Goal: Download file/media

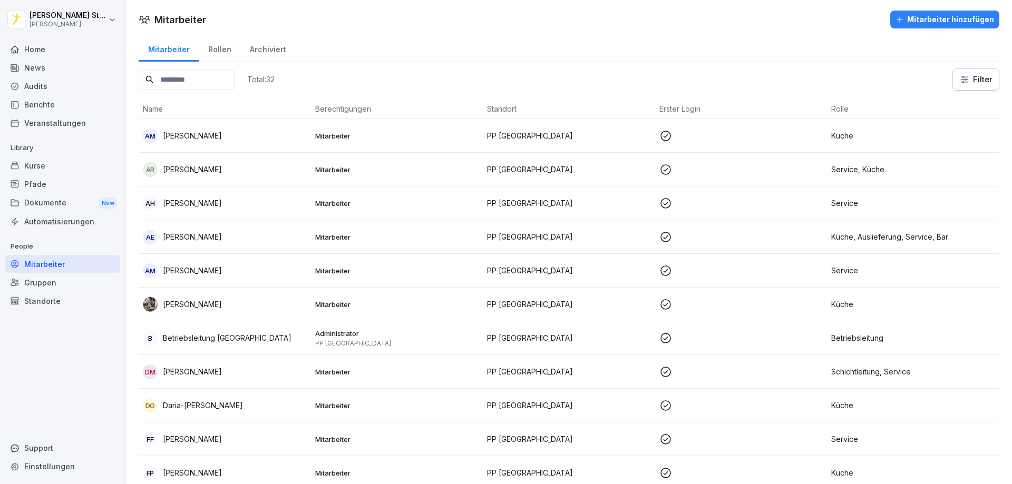
click at [46, 71] on div "News" at bounding box center [62, 67] width 115 height 18
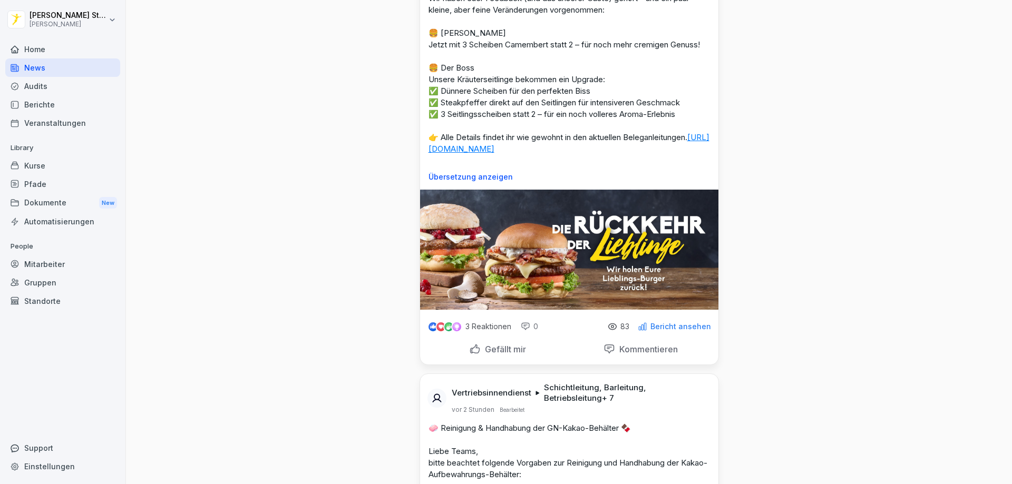
scroll to position [105, 0]
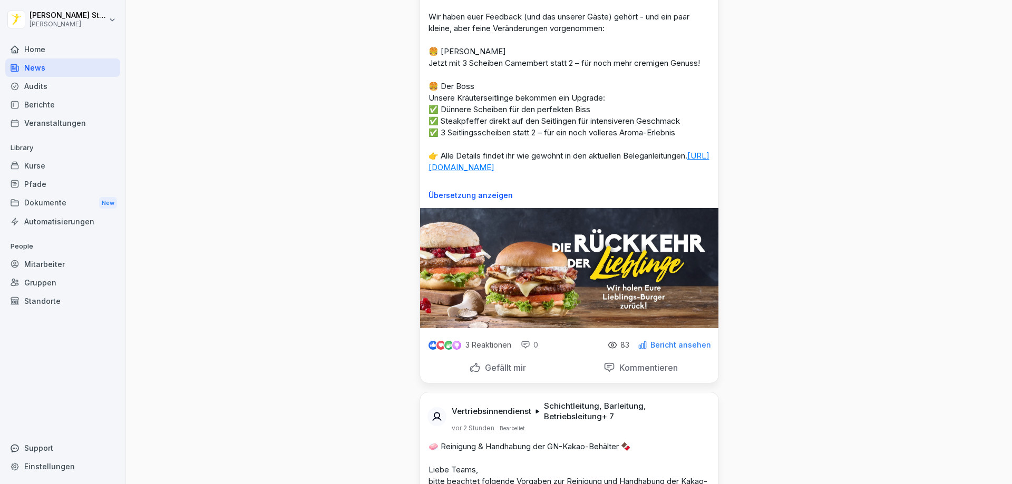
click at [490, 166] on link "https://dashboard.bounti.co/documents?folderId=ksyfzun61qvi1ffjw7dhz8mu" at bounding box center [568, 162] width 281 height 22
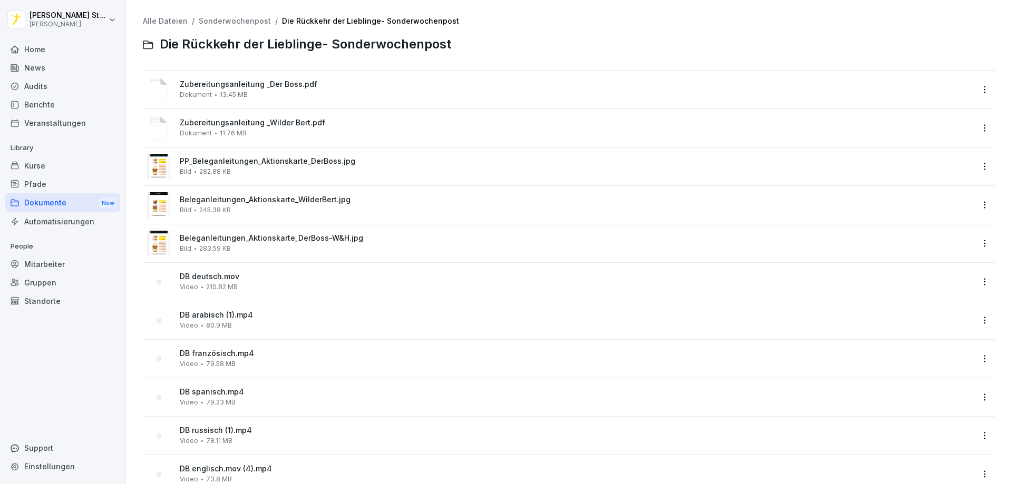
click at [166, 168] on img at bounding box center [159, 166] width 18 height 25
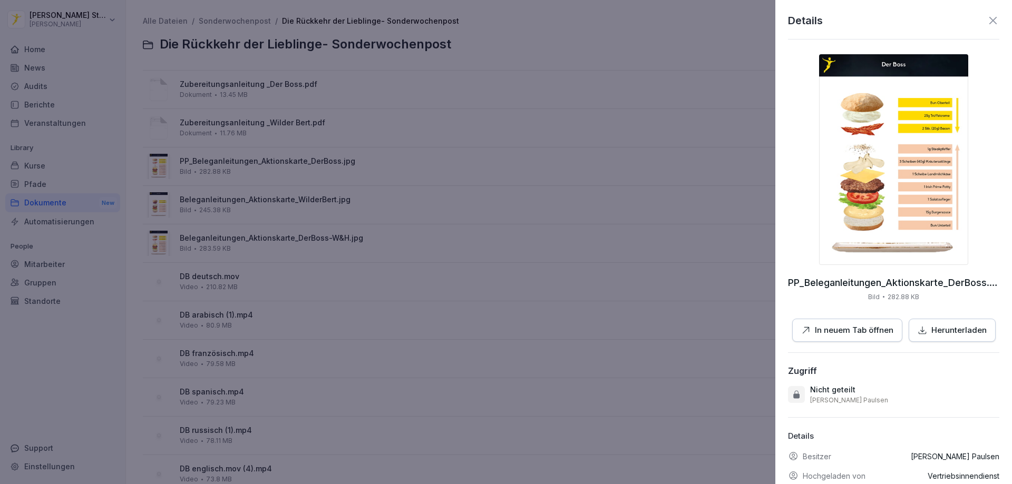
click at [926, 330] on div "Herunterladen" at bounding box center [951, 331] width 69 height 12
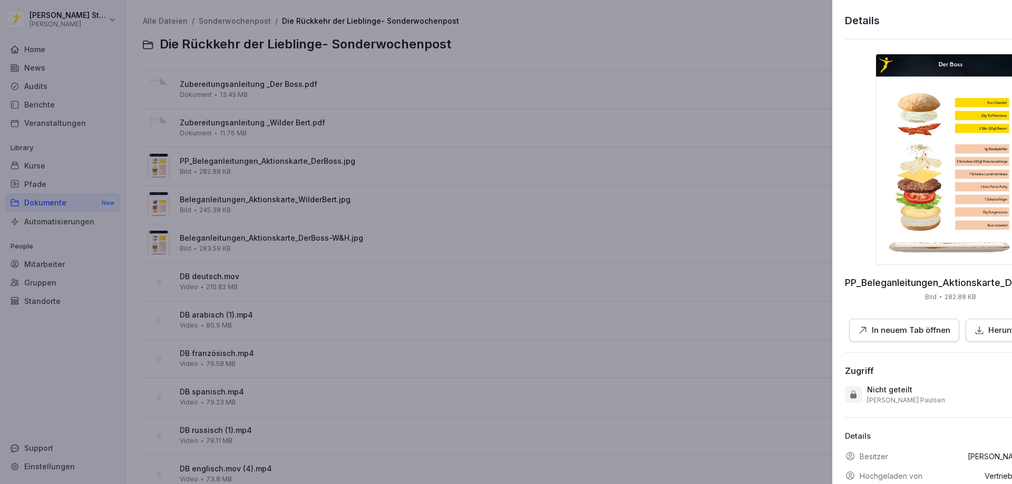
click at [285, 202] on div at bounding box center [506, 242] width 1012 height 484
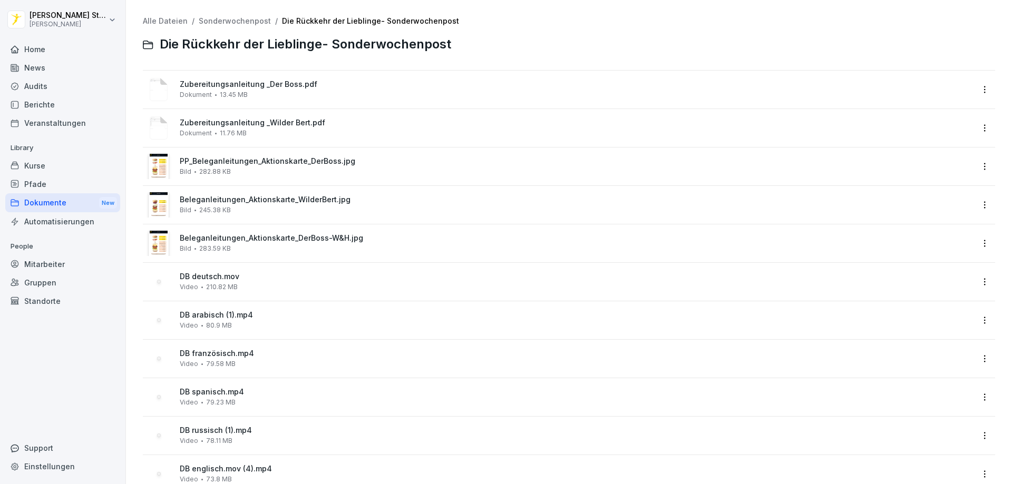
click at [285, 202] on span "Beleganleitungen_Aktionskarte_WilderBert.jpg" at bounding box center [576, 199] width 793 height 9
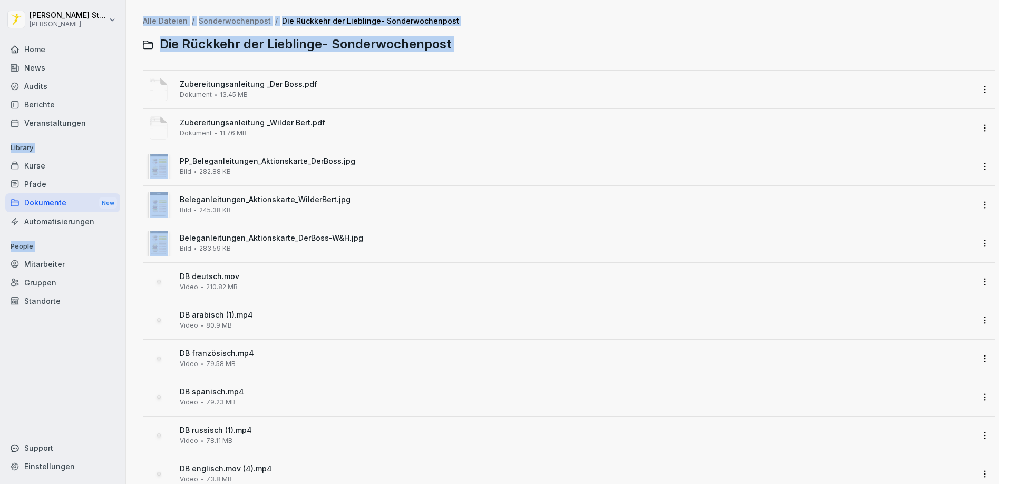
click at [285, 202] on div at bounding box center [506, 242] width 1012 height 484
click at [285, 202] on span "Beleganleitungen_Aktionskarte_WilderBert.jpg" at bounding box center [576, 199] width 793 height 9
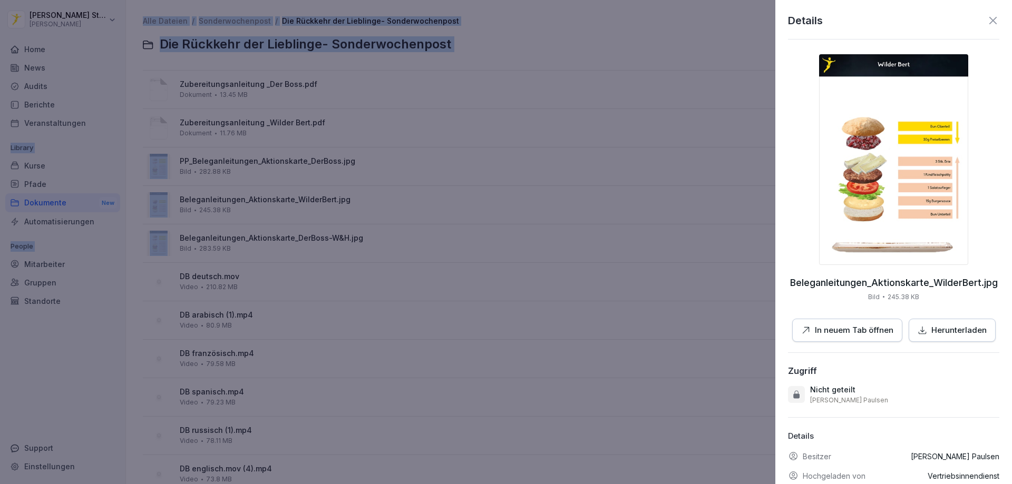
click at [963, 332] on p "Herunterladen" at bounding box center [958, 331] width 55 height 12
